Goal: Transaction & Acquisition: Purchase product/service

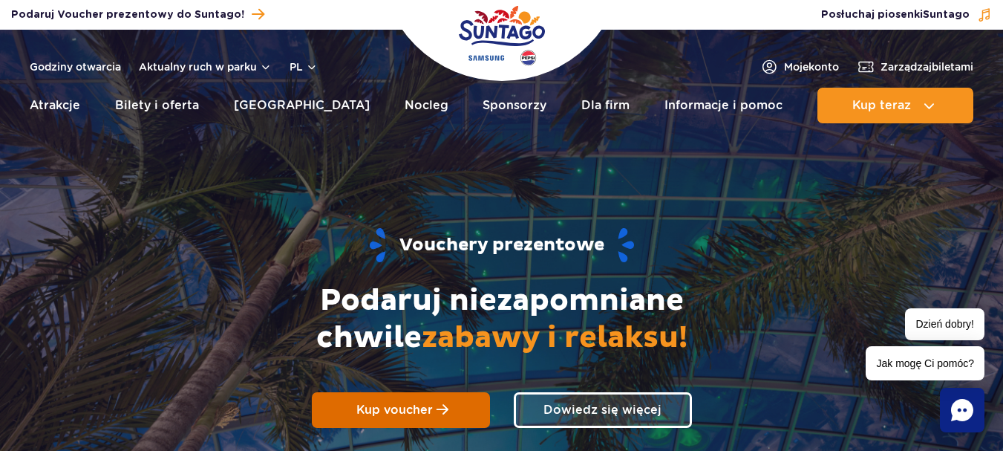
drag, startPoint x: 405, startPoint y: 408, endPoint x: 392, endPoint y: 408, distance: 13.4
click at [392, 408] on span "Kup voucher" at bounding box center [394, 409] width 76 height 14
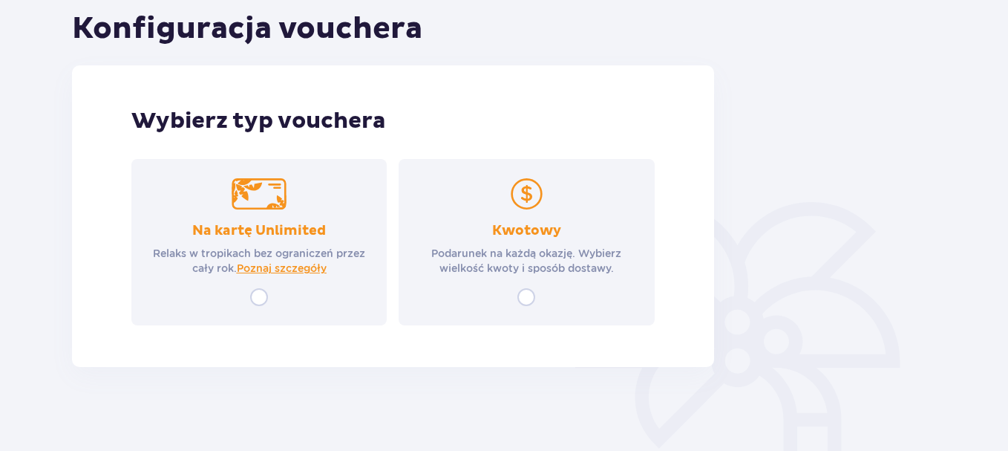
scroll to position [172, 0]
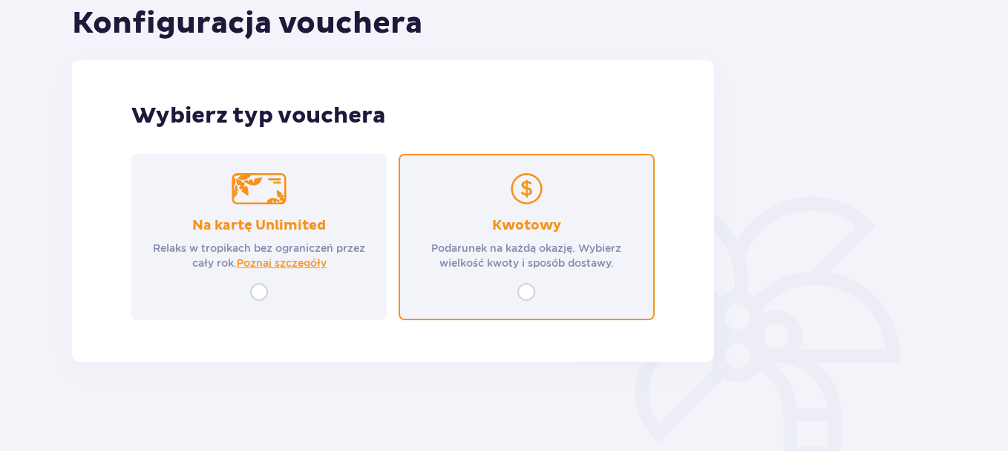
click at [524, 293] on input "radio" at bounding box center [526, 292] width 18 height 18
radio input "true"
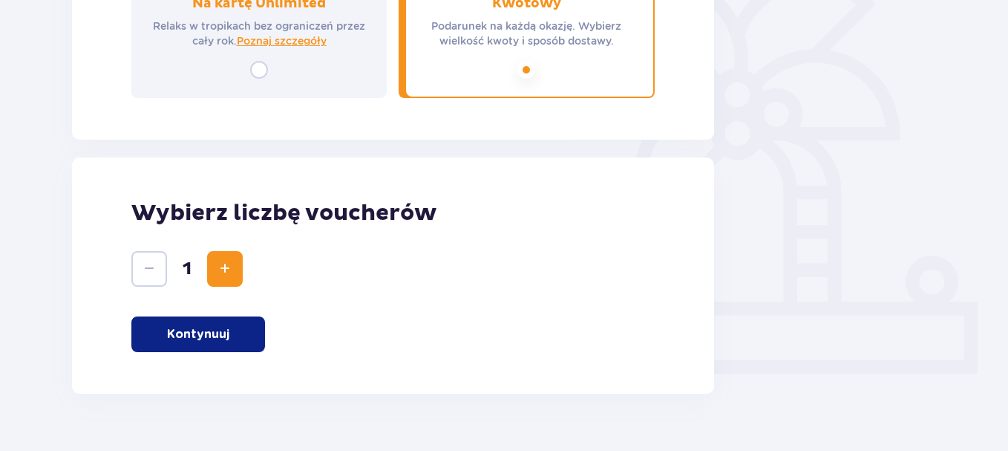
scroll to position [425, 0]
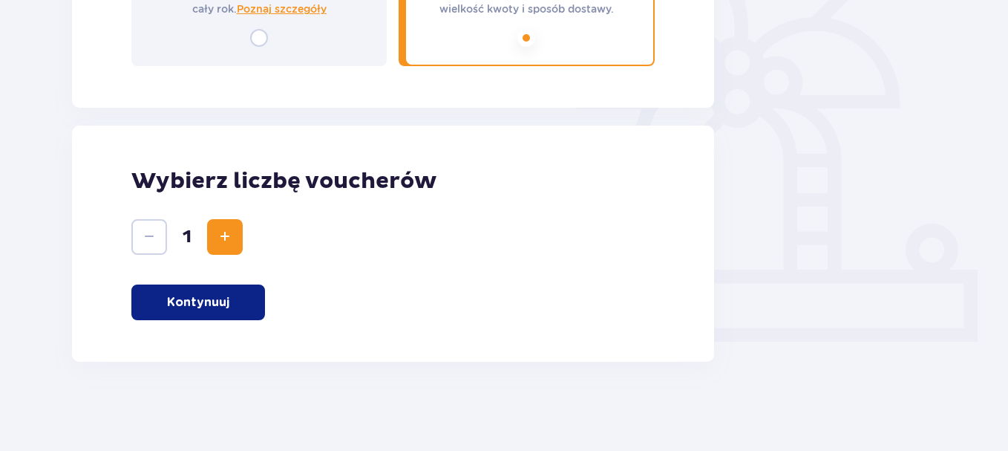
click at [230, 233] on span "Increase" at bounding box center [225, 237] width 18 height 18
click at [227, 307] on p "Kontynuuj" at bounding box center [198, 302] width 62 height 16
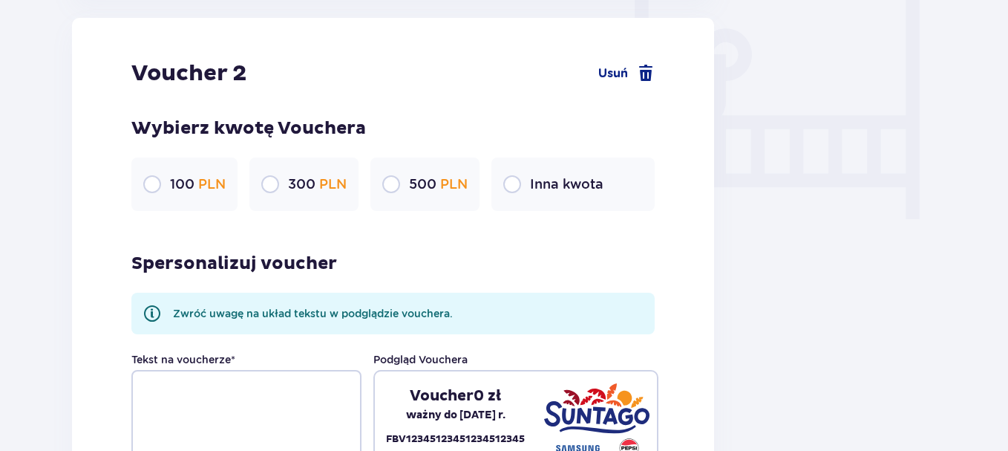
scroll to position [1388, 0]
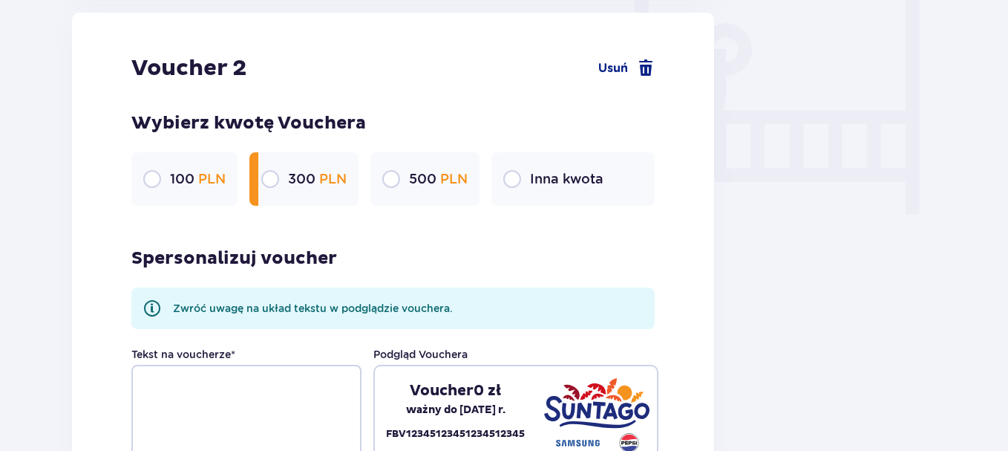
click at [269, 177] on input "radio" at bounding box center [270, 179] width 18 height 18
radio input "true"
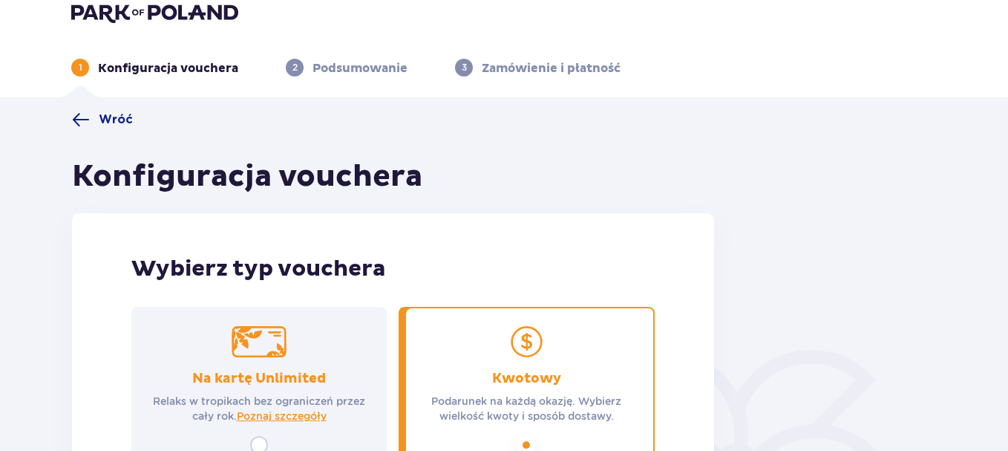
scroll to position [0, 0]
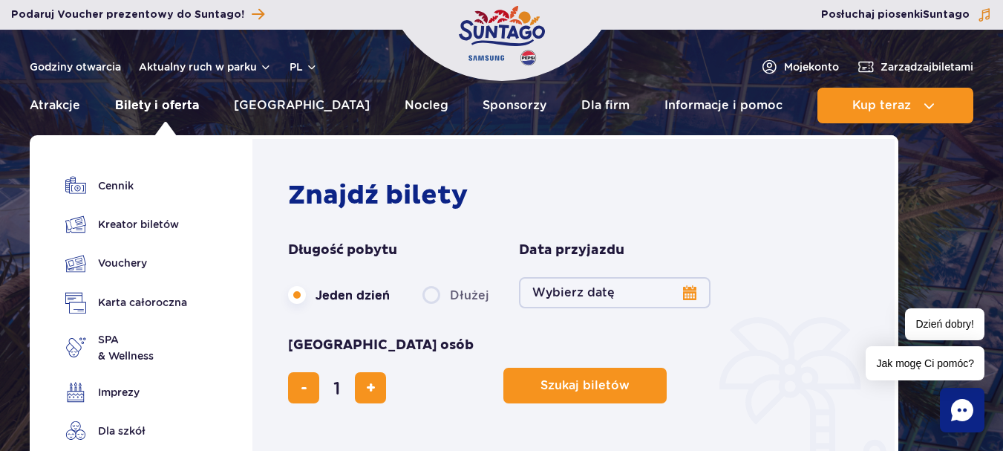
click at [170, 103] on link "Bilety i oferta" at bounding box center [157, 106] width 84 height 36
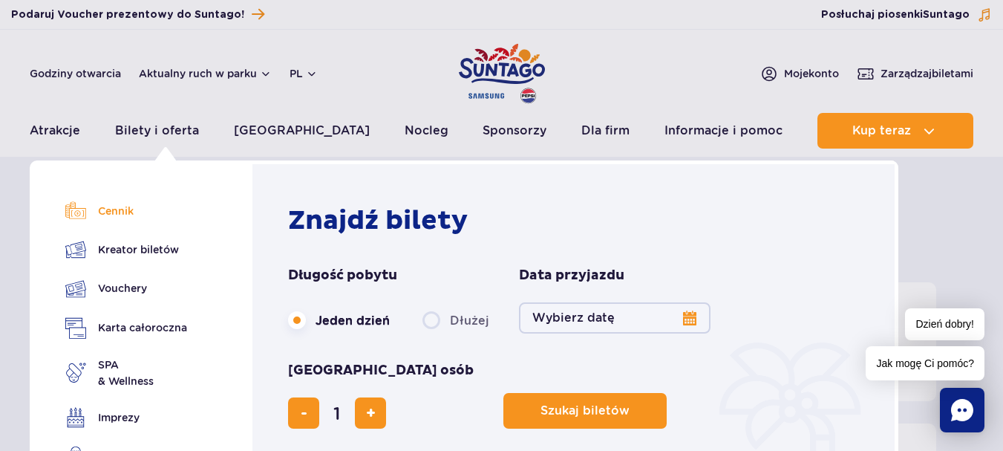
click at [105, 214] on link "Cennik" at bounding box center [126, 210] width 122 height 21
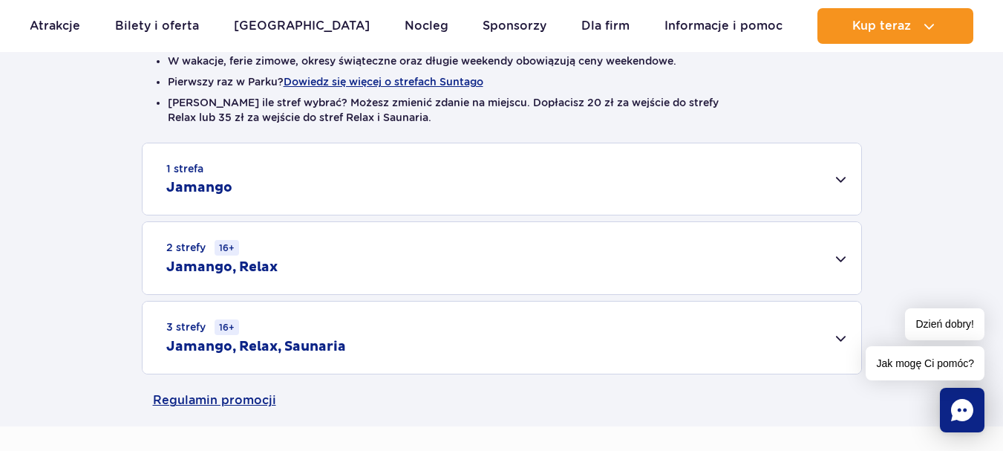
scroll to position [391, 0]
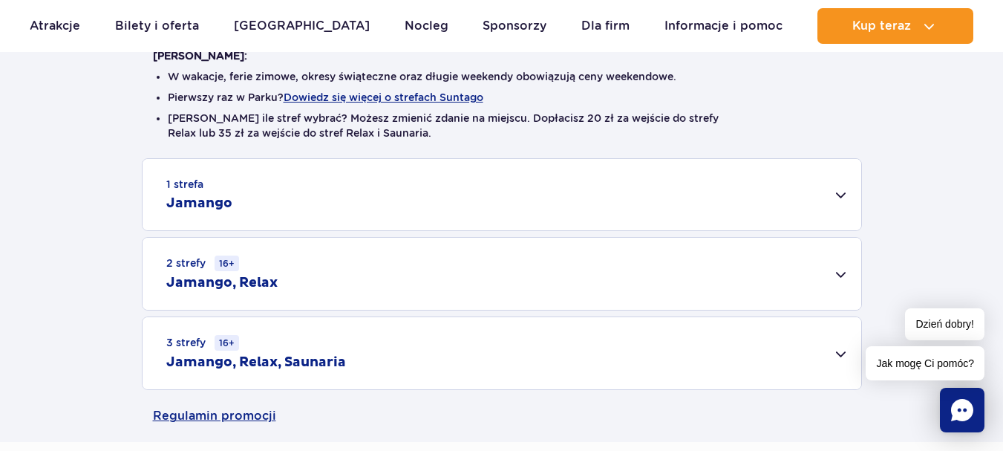
click at [841, 192] on div "1 strefa Jamango" at bounding box center [502, 194] width 719 height 71
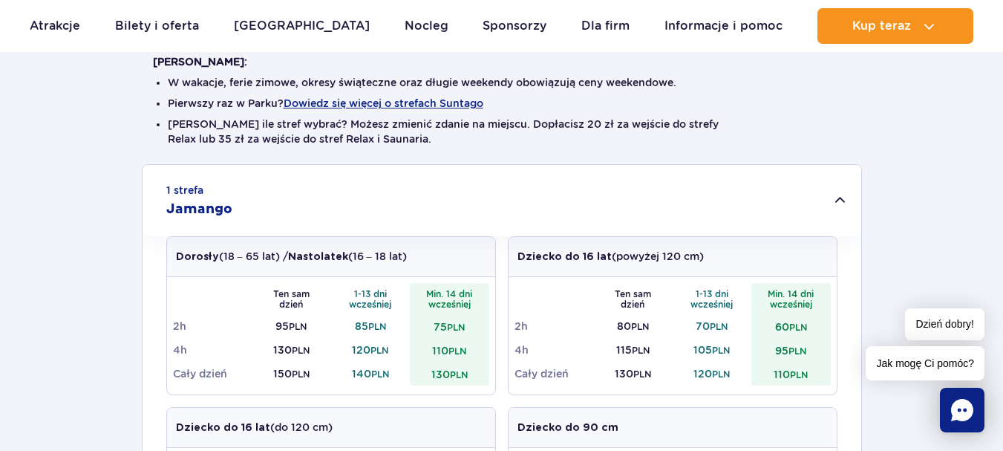
scroll to position [406, 0]
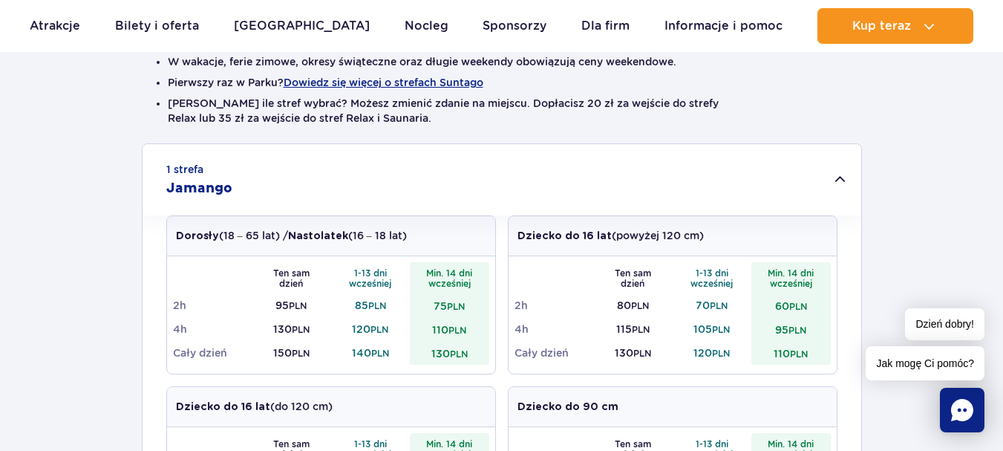
click at [792, 356] on small "PLN" at bounding box center [799, 353] width 18 height 11
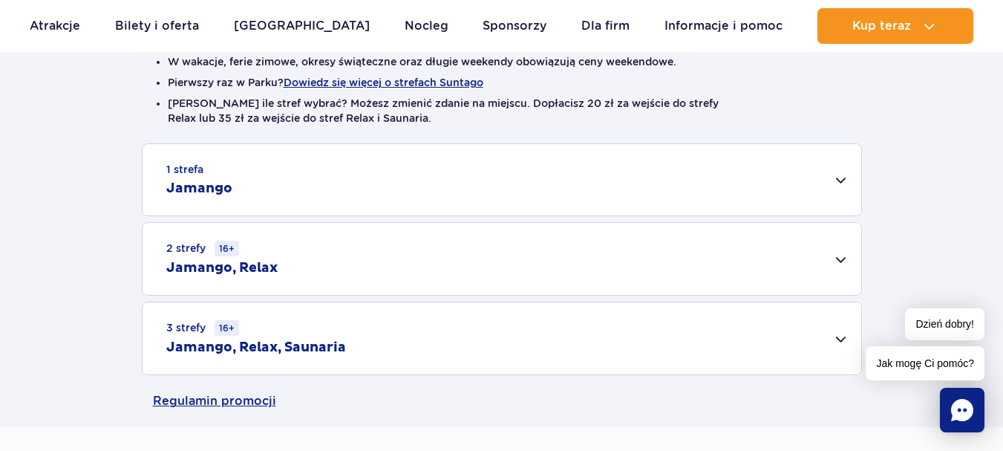
click at [787, 315] on div "3 strefy 16+ Jamango, Relax, Saunaria" at bounding box center [502, 338] width 719 height 72
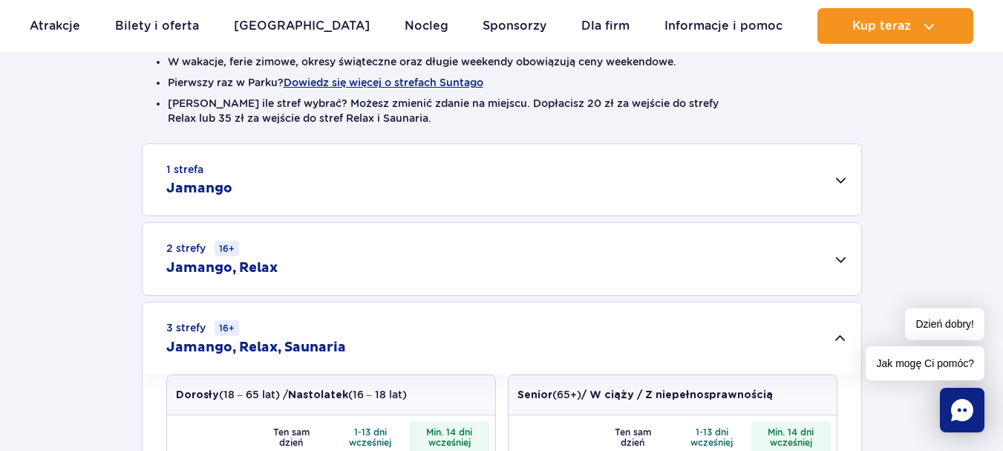
click at [838, 179] on div "1 strefa Jamango" at bounding box center [502, 179] width 719 height 71
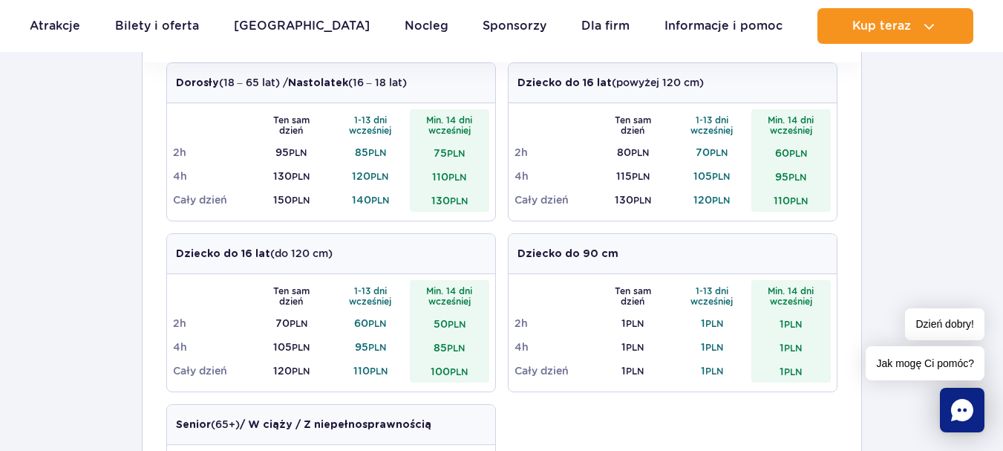
scroll to position [549, 0]
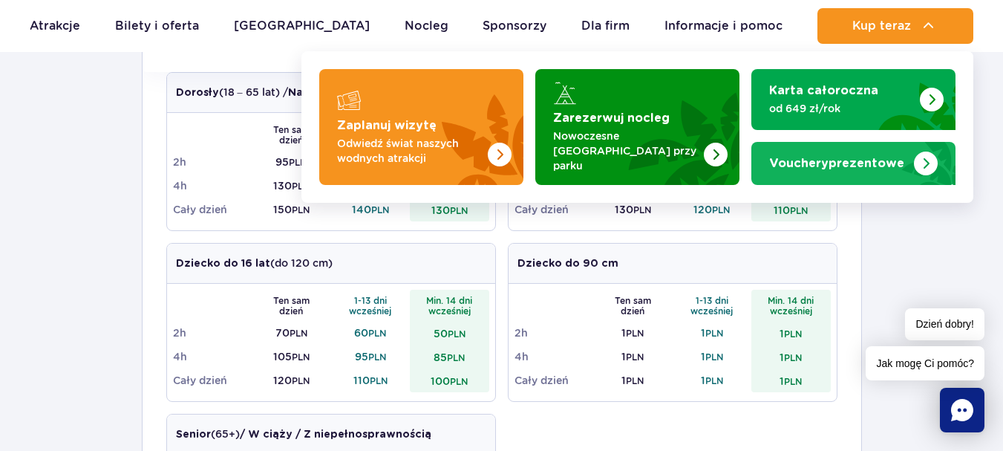
click at [922, 162] on img "Vouchery prezentowe" at bounding box center [926, 163] width 24 height 24
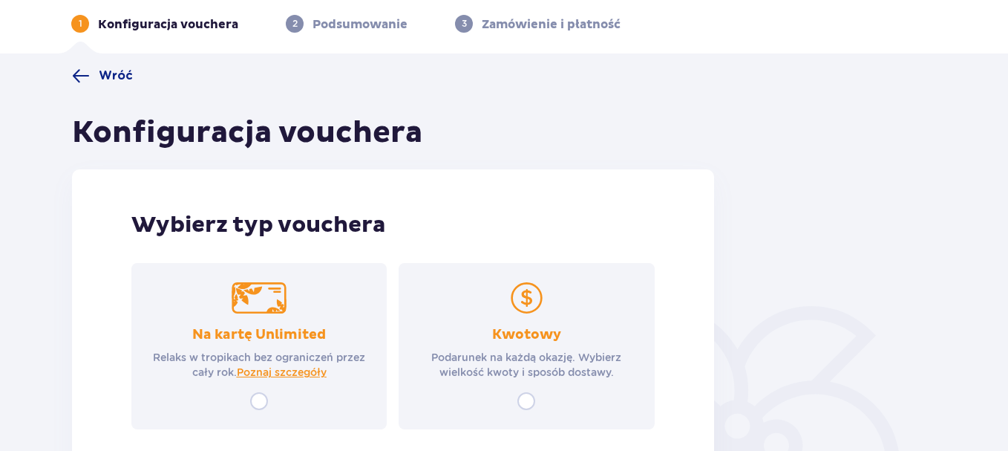
scroll to position [109, 0]
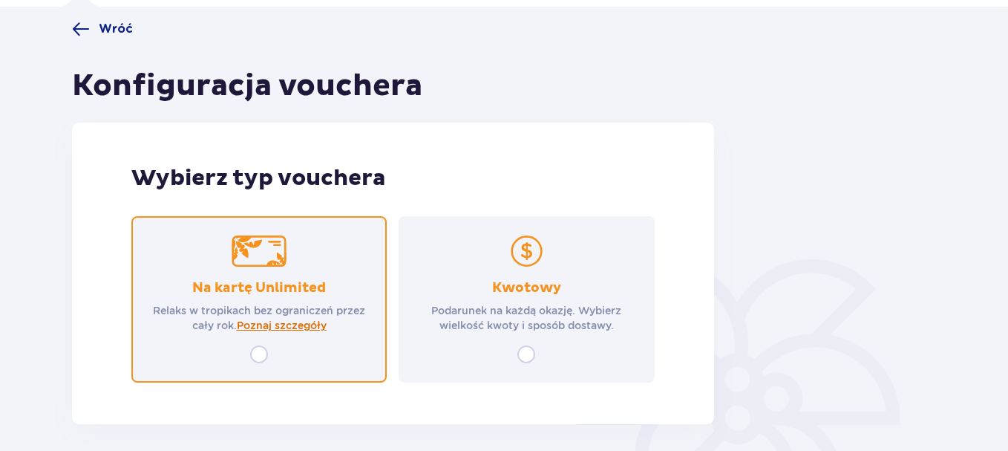
click at [290, 325] on span "Poznaj szczegóły" at bounding box center [282, 325] width 90 height 15
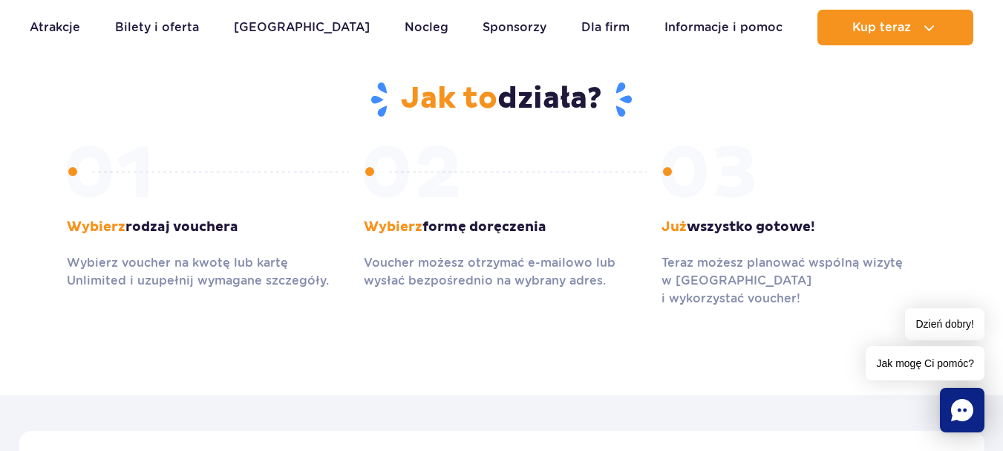
scroll to position [868, 0]
